Goal: Information Seeking & Learning: Learn about a topic

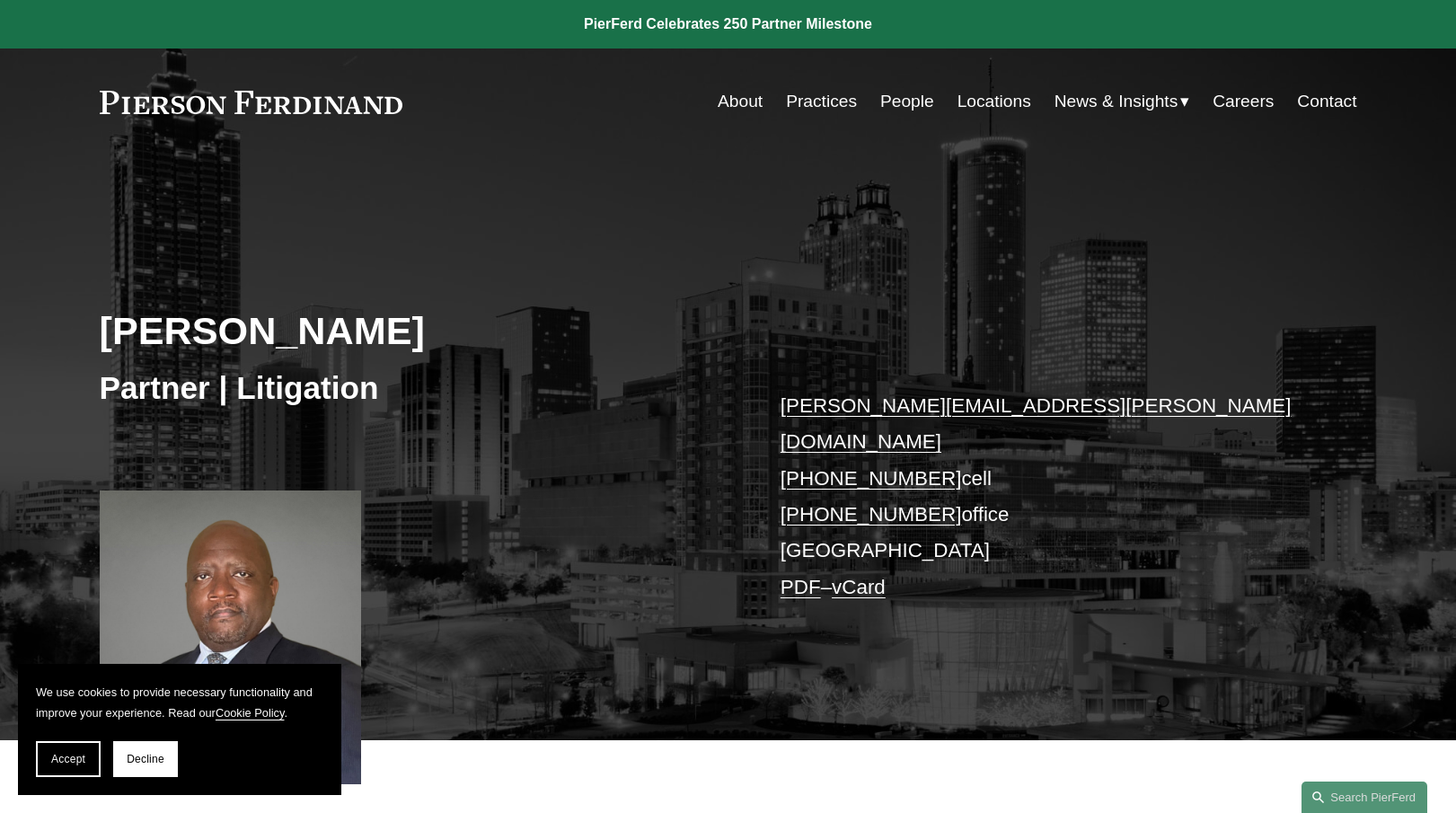
click at [734, 96] on link "About" at bounding box center [740, 102] width 45 height 35
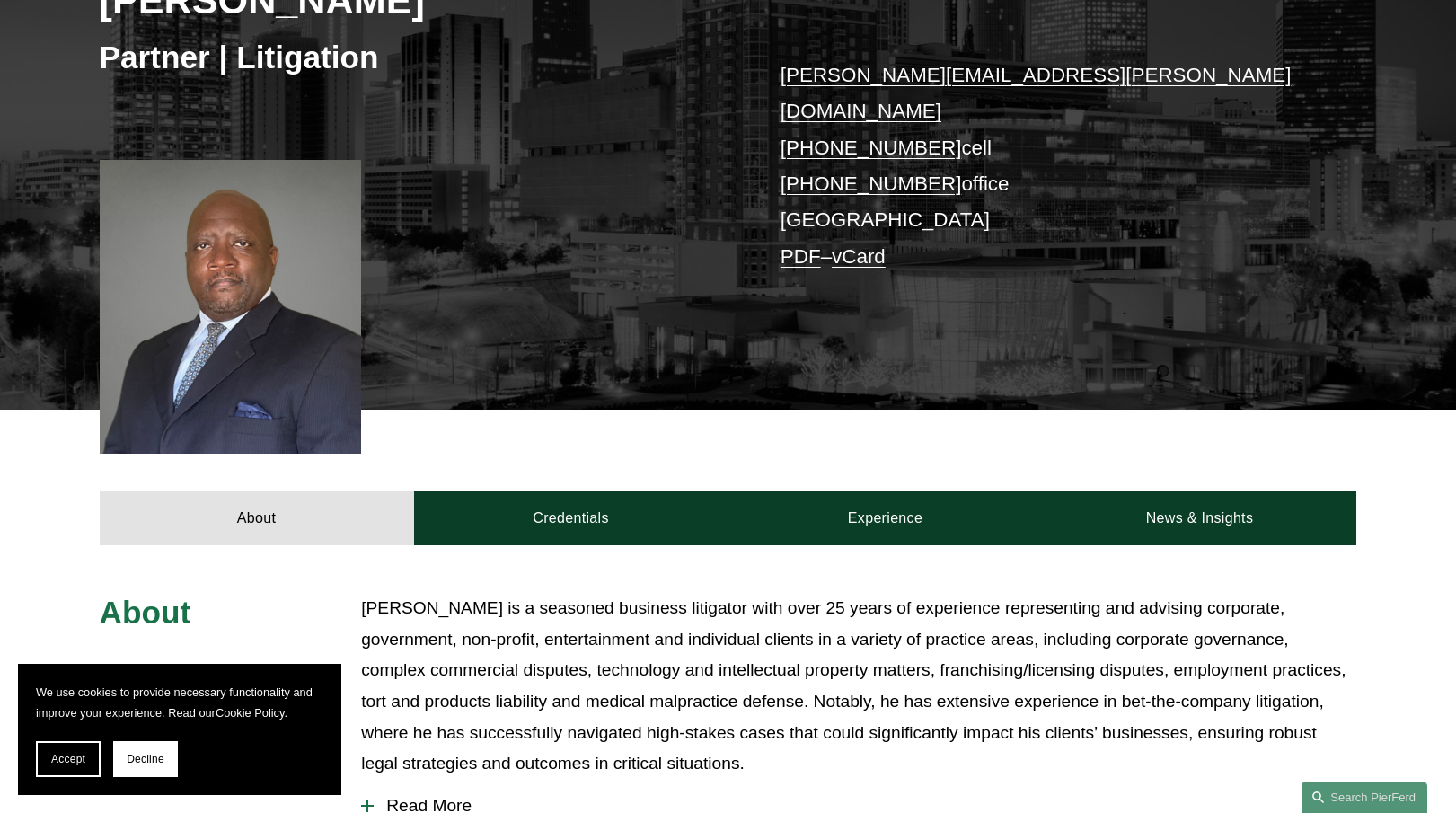
scroll to position [335, 0]
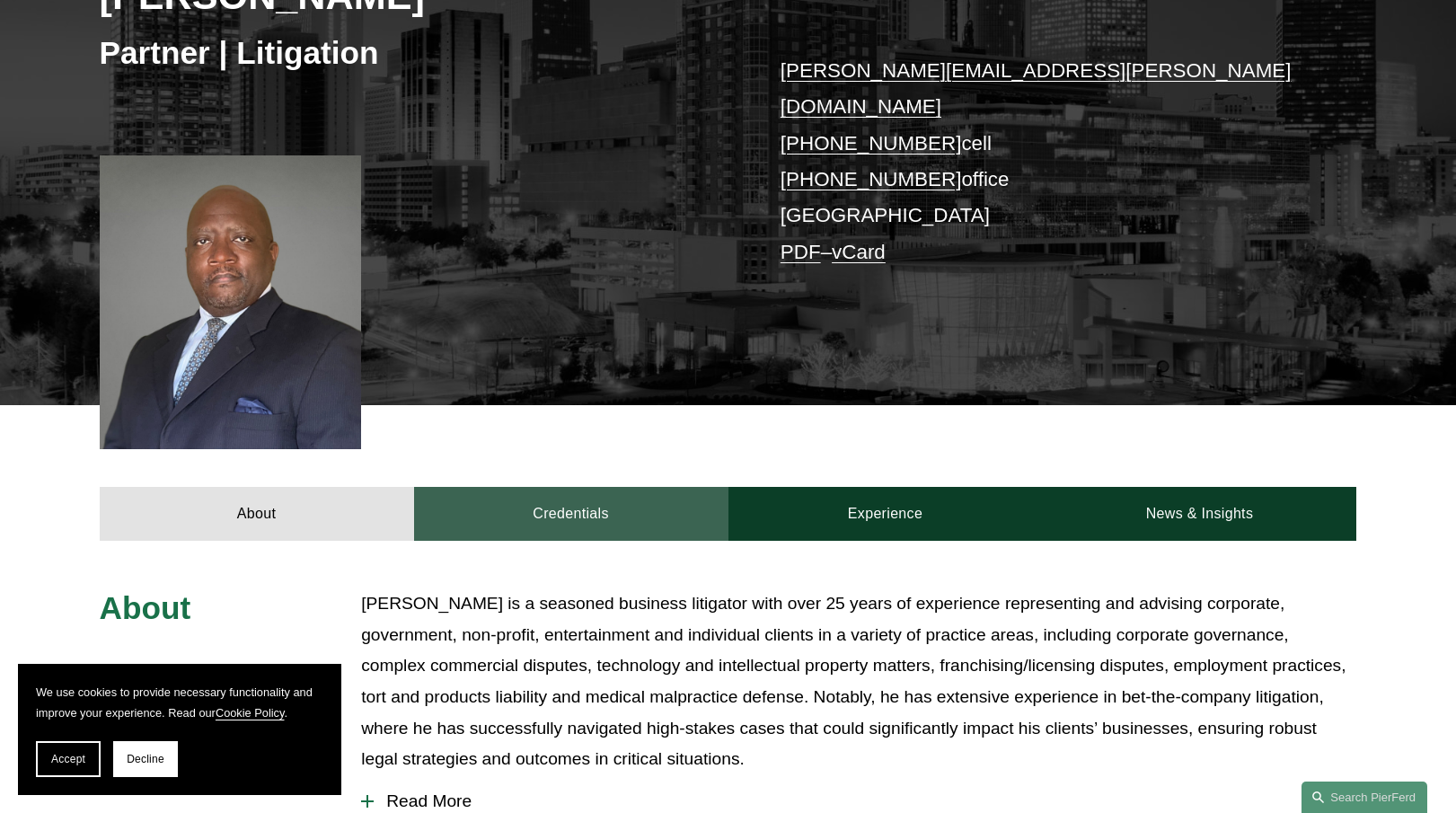
click at [573, 490] on link "Credentials" at bounding box center [572, 513] width 314 height 54
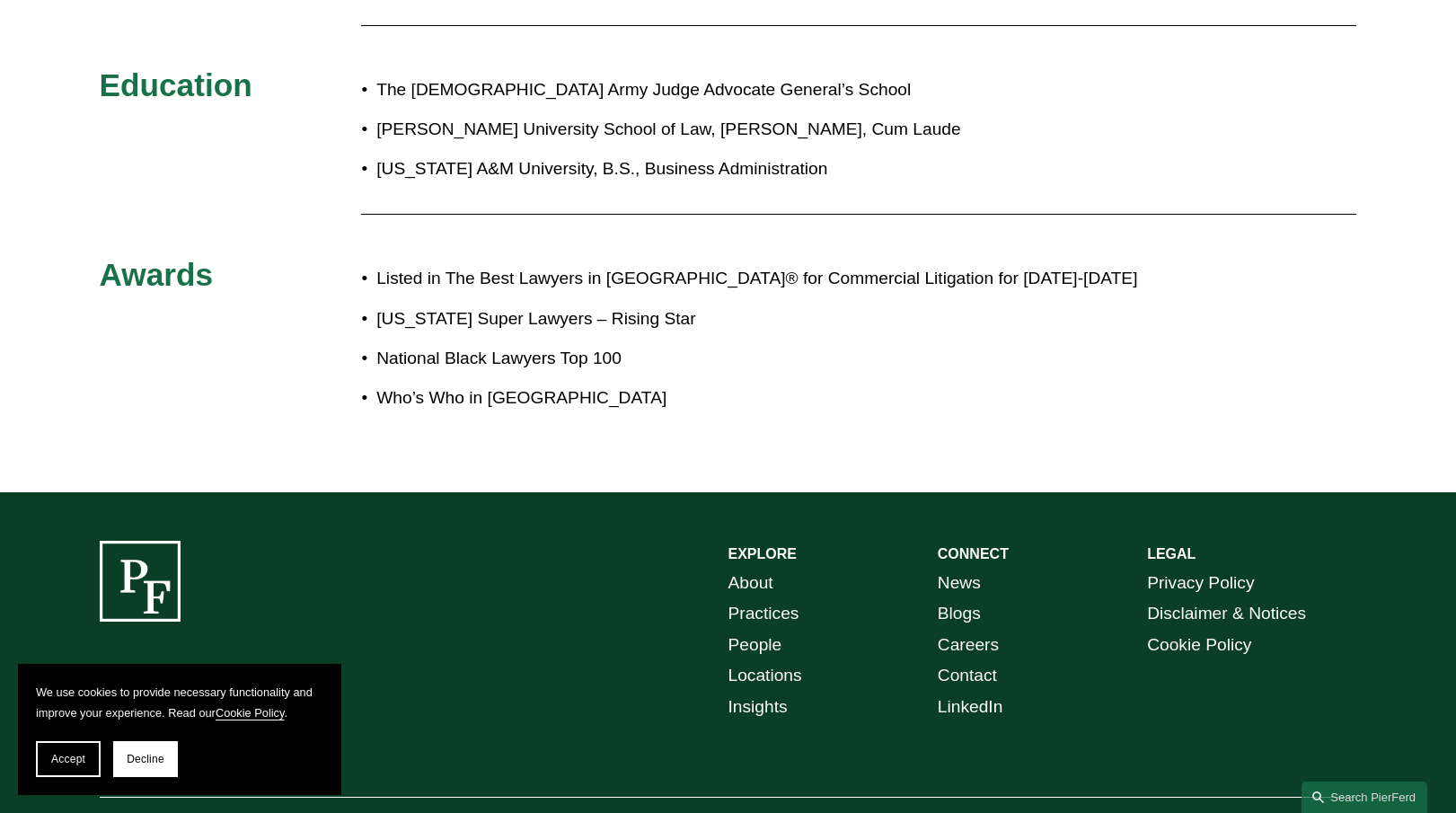
scroll to position [1076, 0]
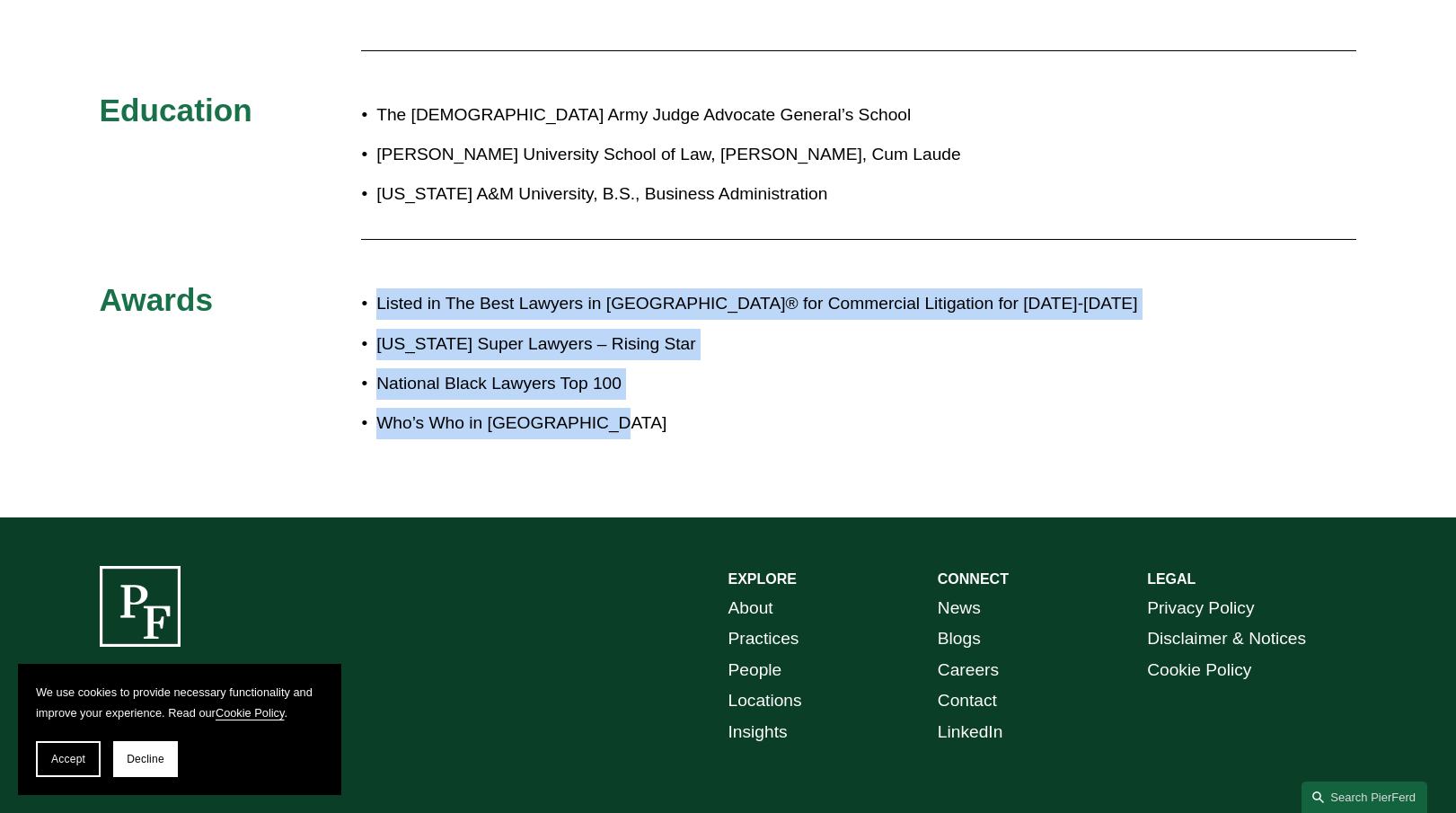
drag, startPoint x: 595, startPoint y: 394, endPoint x: 354, endPoint y: 263, distance: 274.3
click at [354, 263] on div "Admissions [US_STATE] U.S. District Court for the Northern District of [US_STAT…" at bounding box center [728, 158] width 1456 height 621
copy div "Listed in The Best Lawyers in [GEOGRAPHIC_DATA]® for Commercial Litigation for …"
click at [734, 368] on p "National Black Lawyers Top 100" at bounding box center [788, 383] width 823 height 32
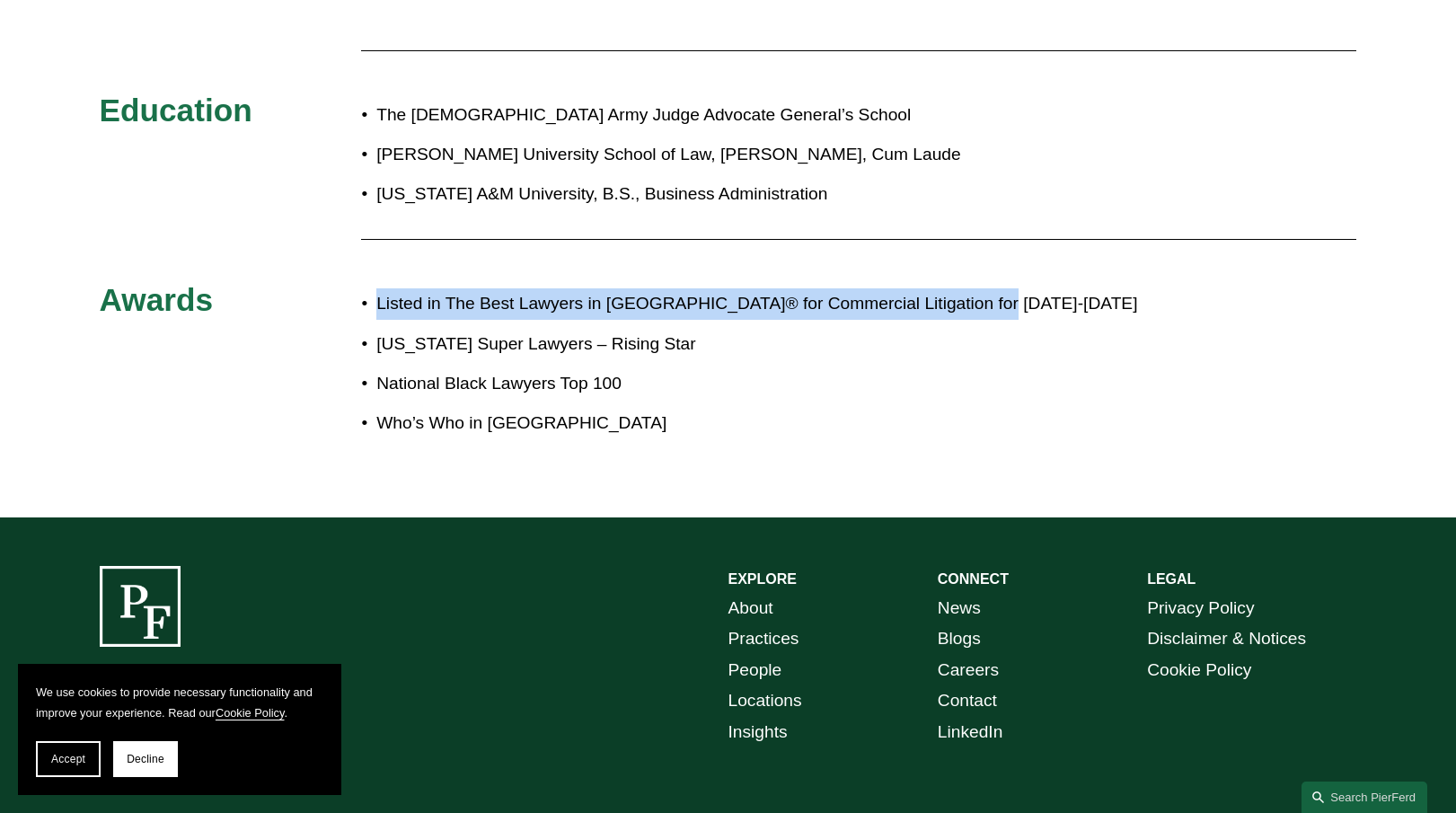
drag, startPoint x: 1000, startPoint y: 273, endPoint x: 348, endPoint y: 270, distance: 652.0
click at [348, 270] on div "Admissions [US_STATE] U.S. District Court for the Northern District of [US_STAT…" at bounding box center [728, 158] width 1456 height 621
copy div "Listed in The Best Lawyers in [GEOGRAPHIC_DATA]® for Commercial Litigation for …"
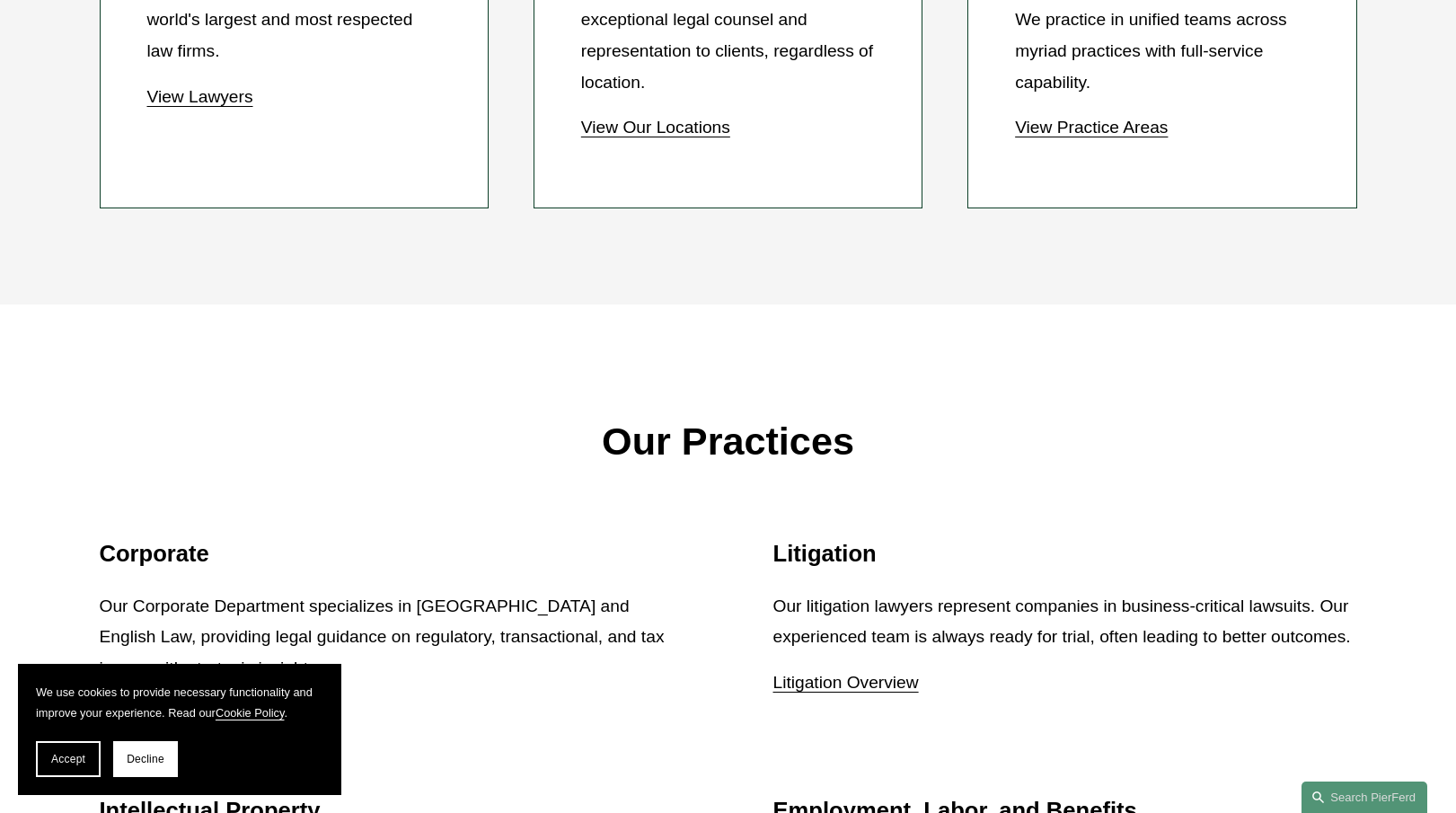
scroll to position [1907, 0]
